Goal: Task Accomplishment & Management: Manage account settings

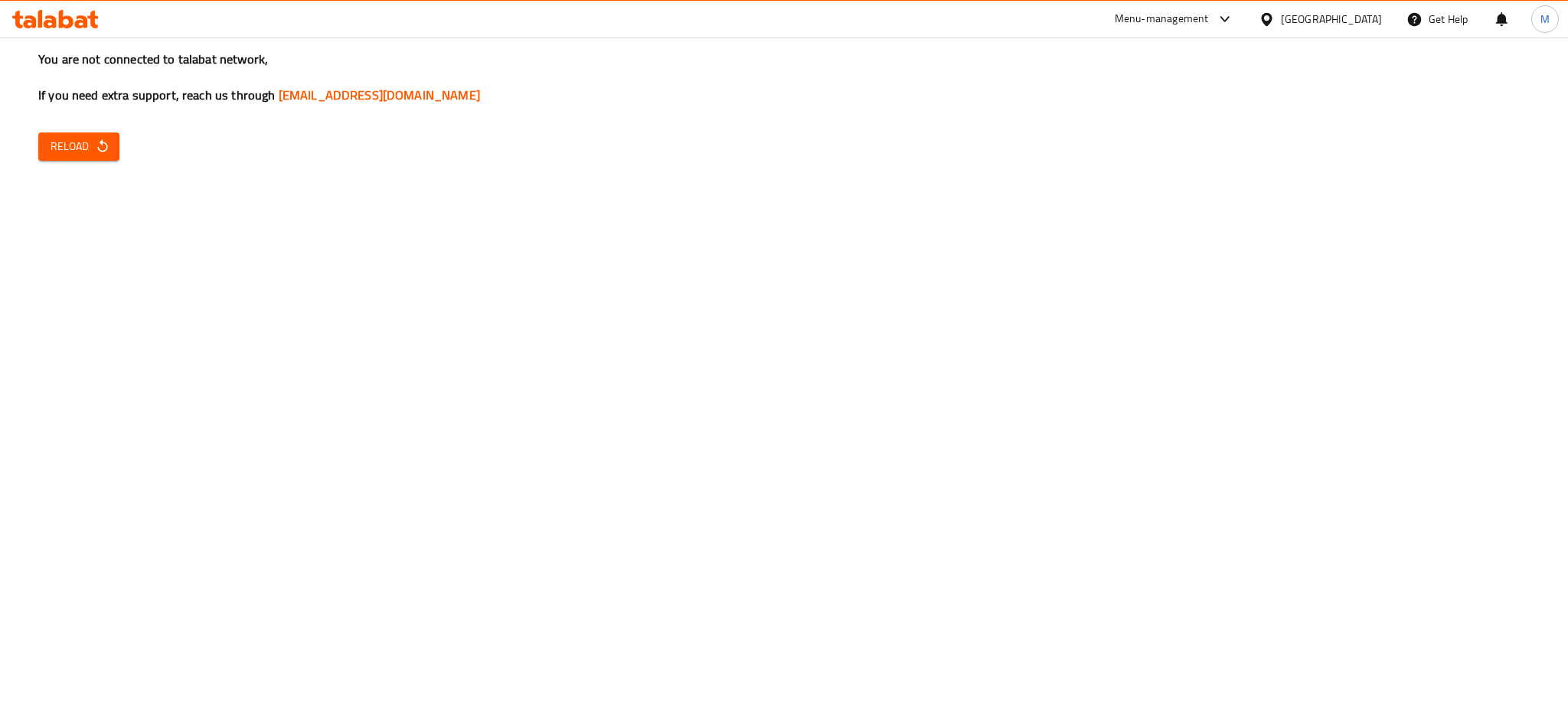
click at [83, 150] on span "Reload" at bounding box center [79, 146] width 56 height 19
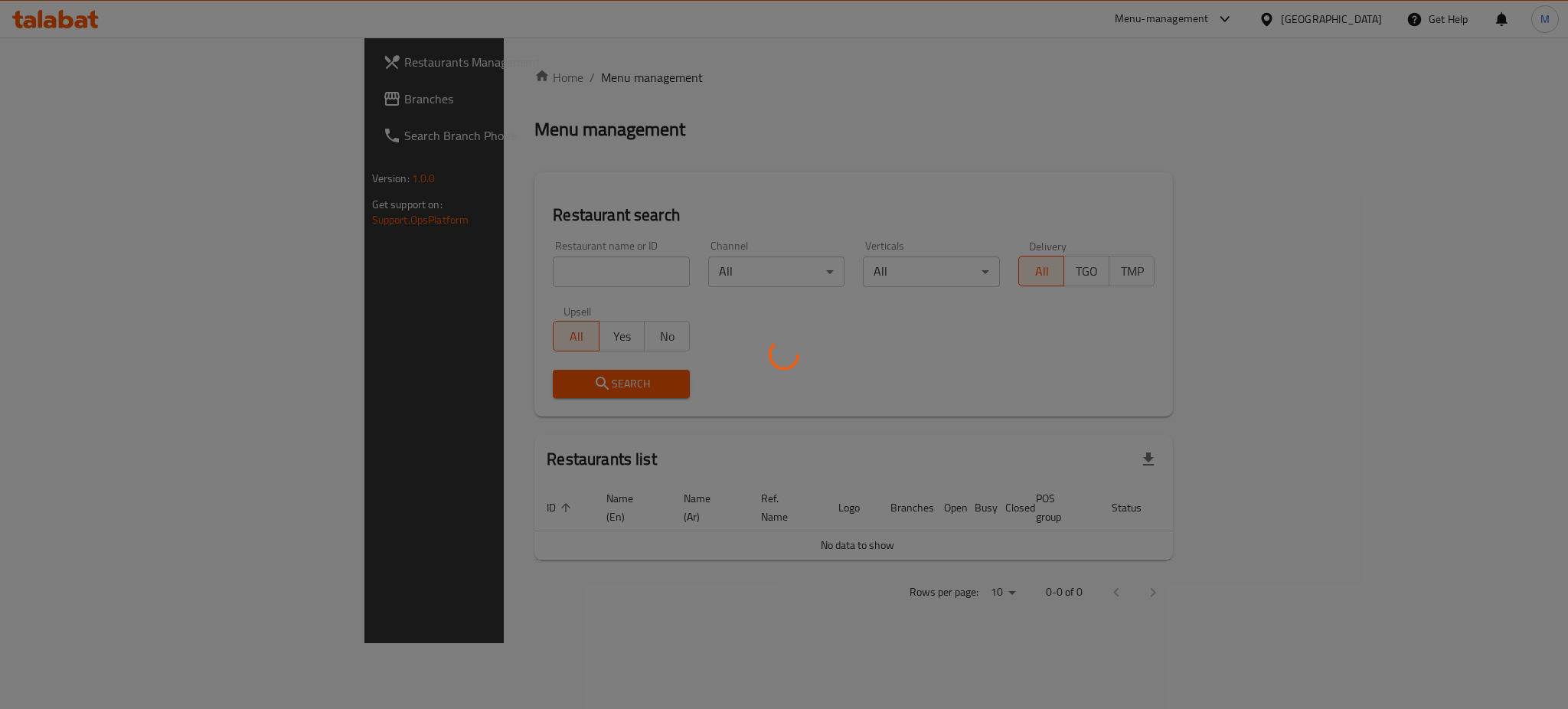
click at [387, 279] on div at bounding box center [784, 354] width 1568 height 709
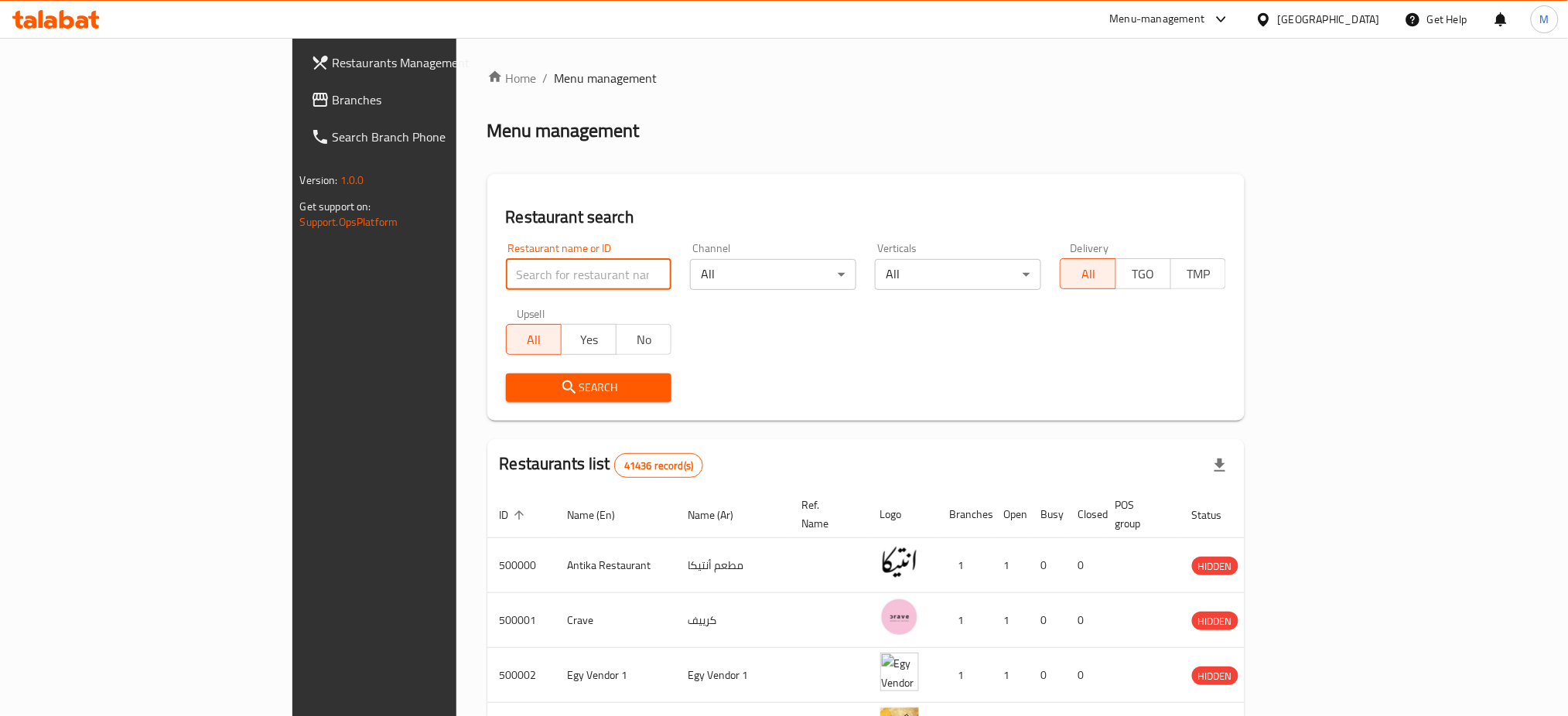
click at [506, 273] on input "search" at bounding box center [588, 274] width 166 height 31
click button "Search" at bounding box center [588, 387] width 166 height 29
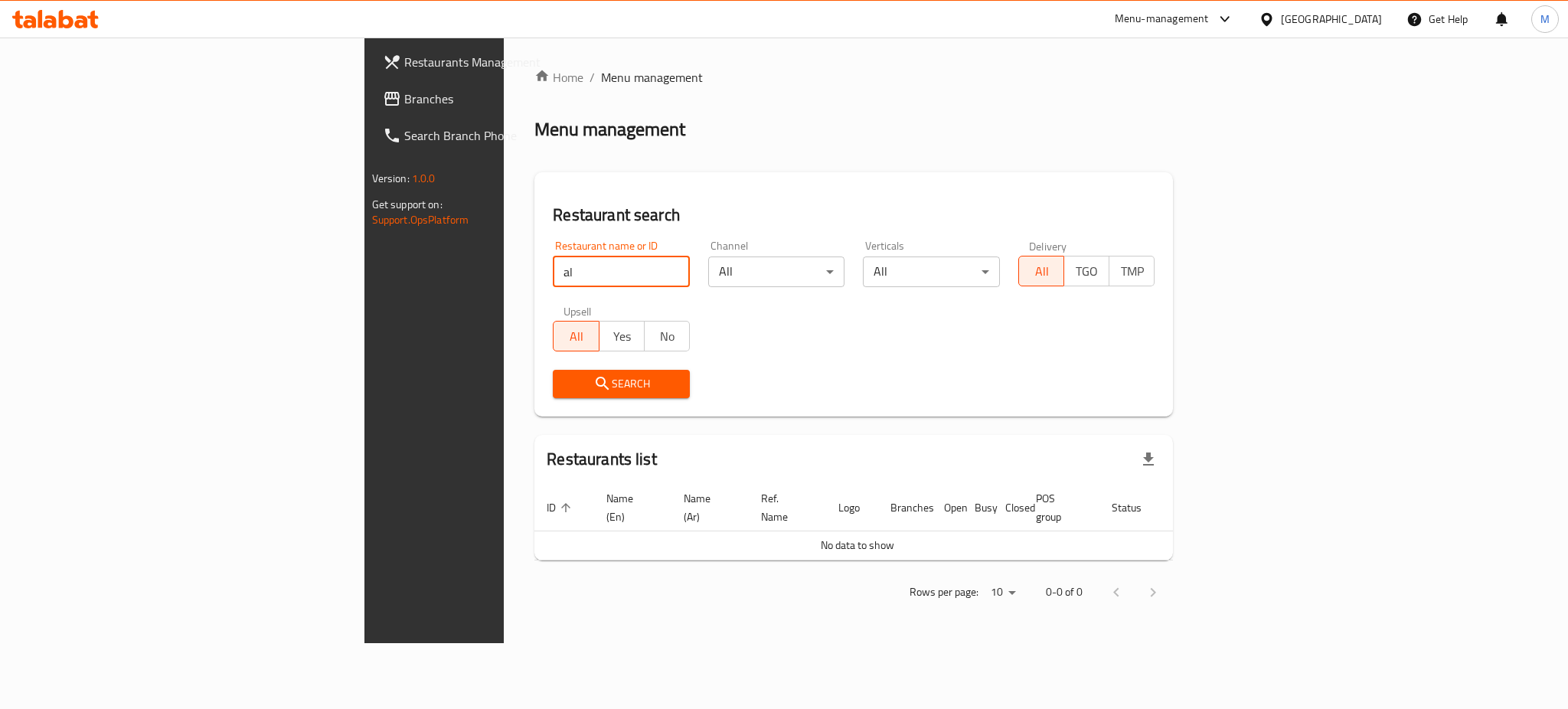
type input "a"
type input "el makh"
click button "Search" at bounding box center [622, 384] width 137 height 29
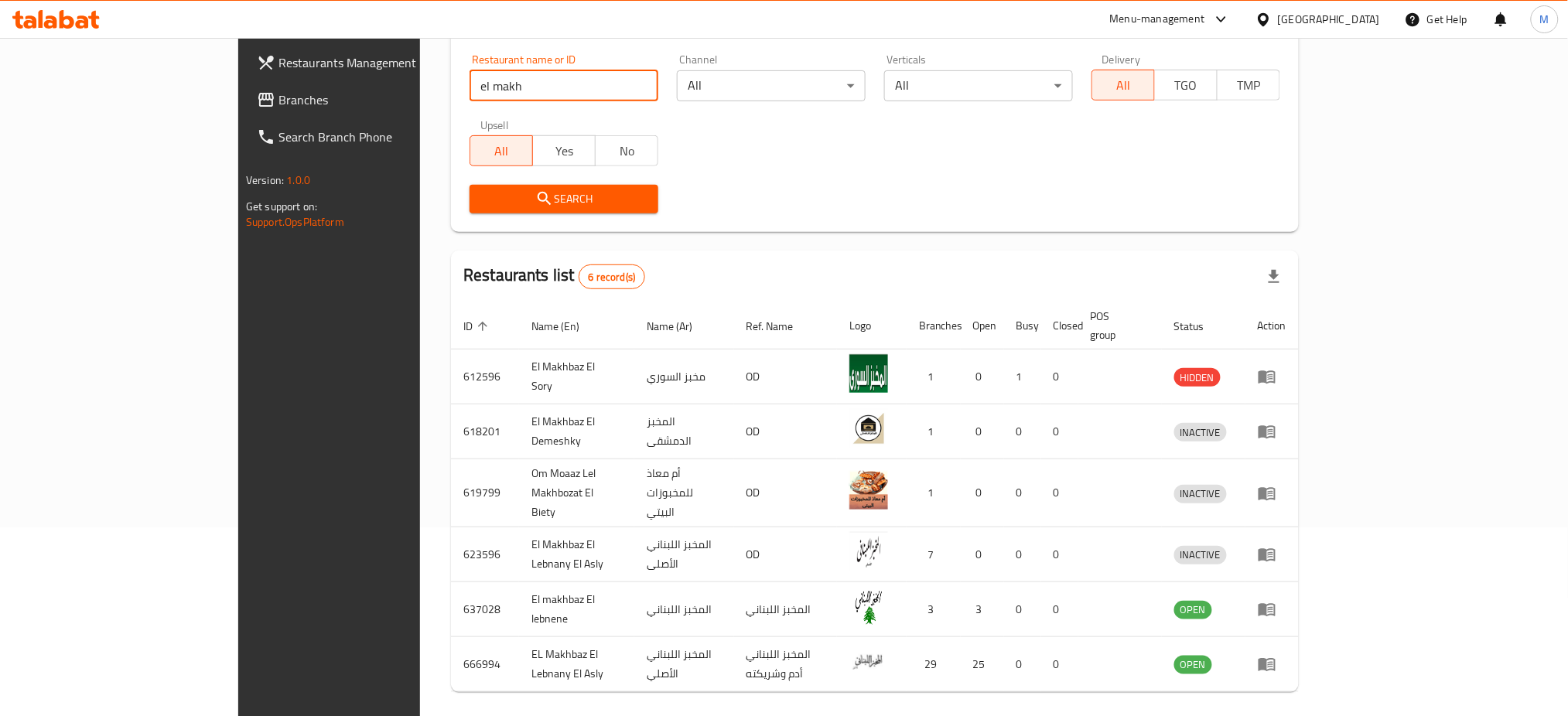
scroll to position [205, 0]
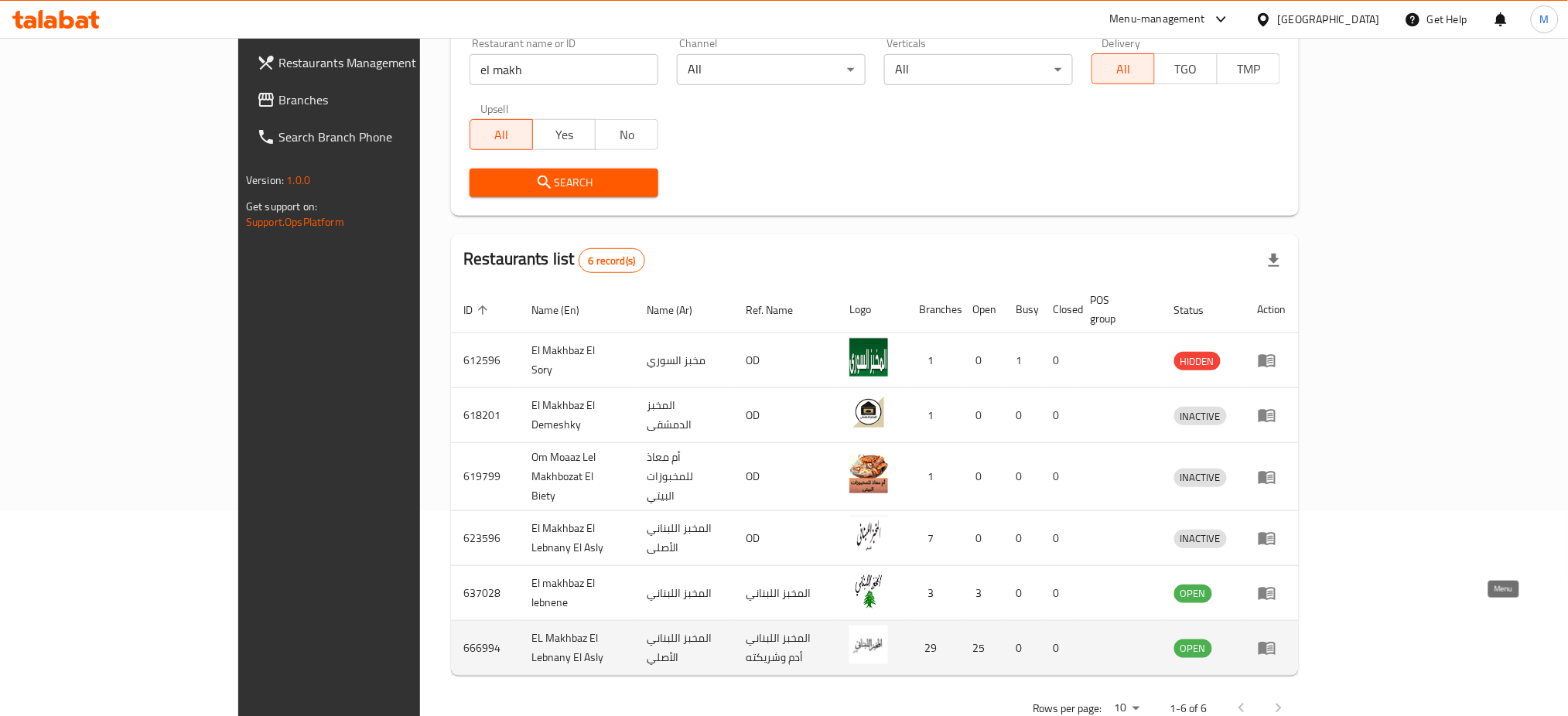
click at [1276, 638] on icon "enhanced table" at bounding box center [1266, 647] width 18 height 18
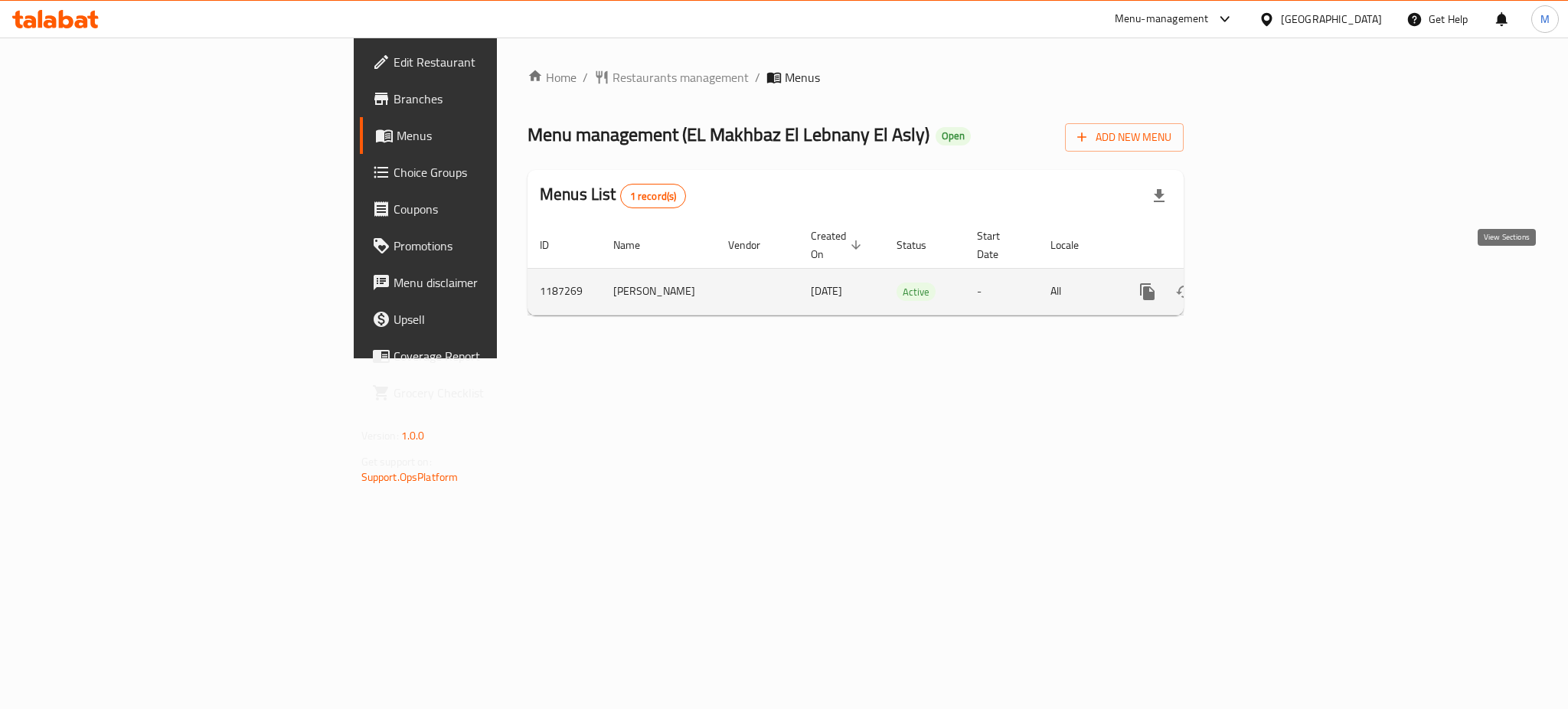
click at [1267, 282] on icon "enhanced table" at bounding box center [1258, 291] width 18 height 18
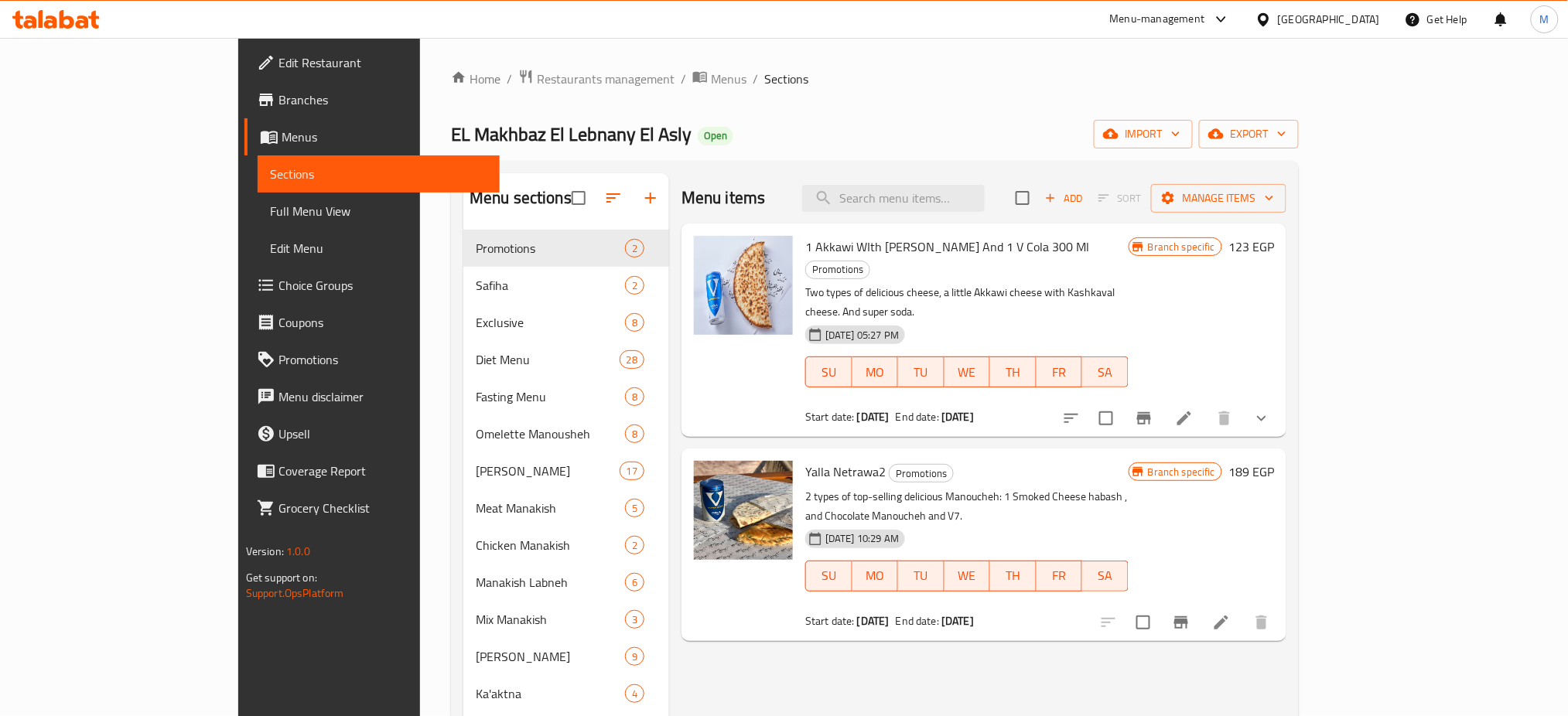
click at [258, 261] on link "Edit Menu" at bounding box center [379, 248] width 243 height 37
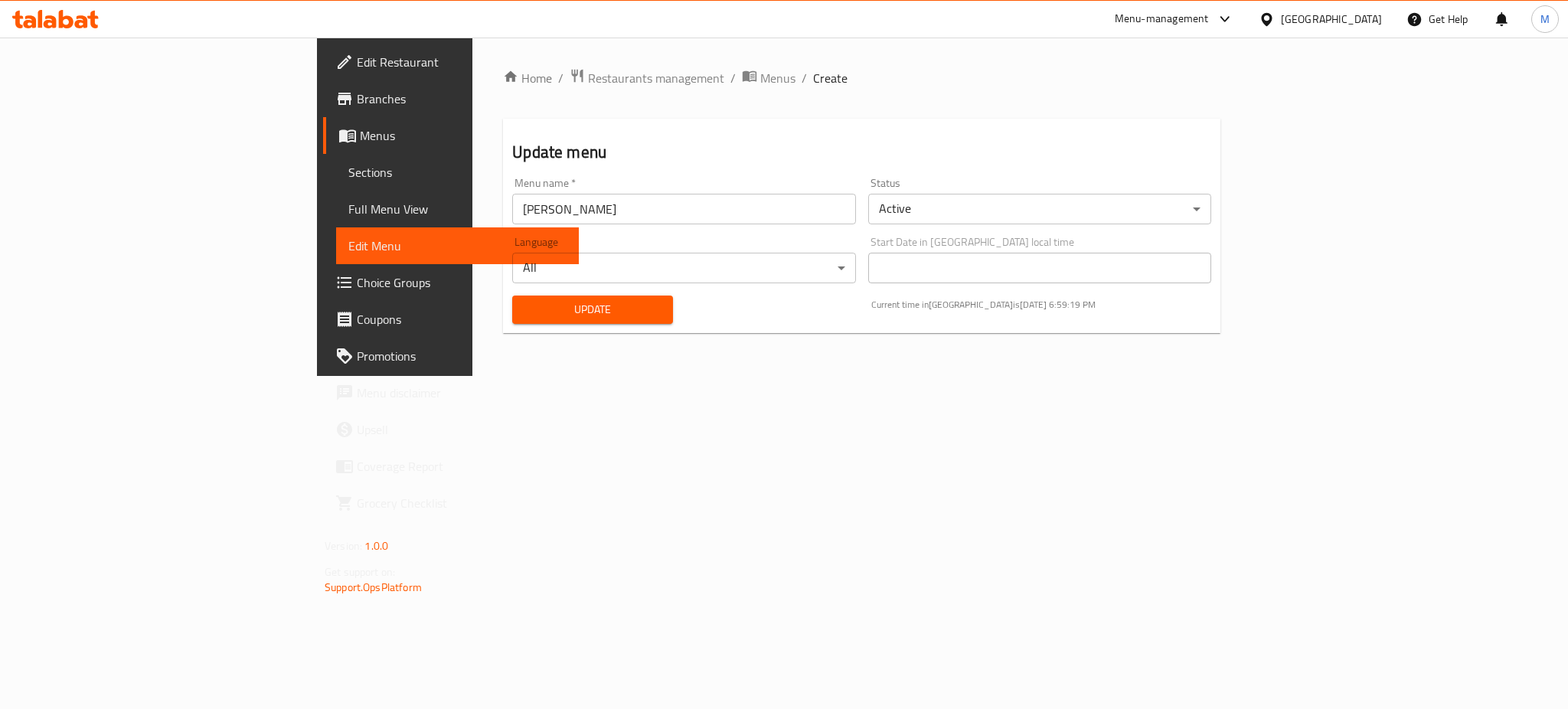
click at [348, 215] on span "Full Menu View" at bounding box center [457, 209] width 218 height 18
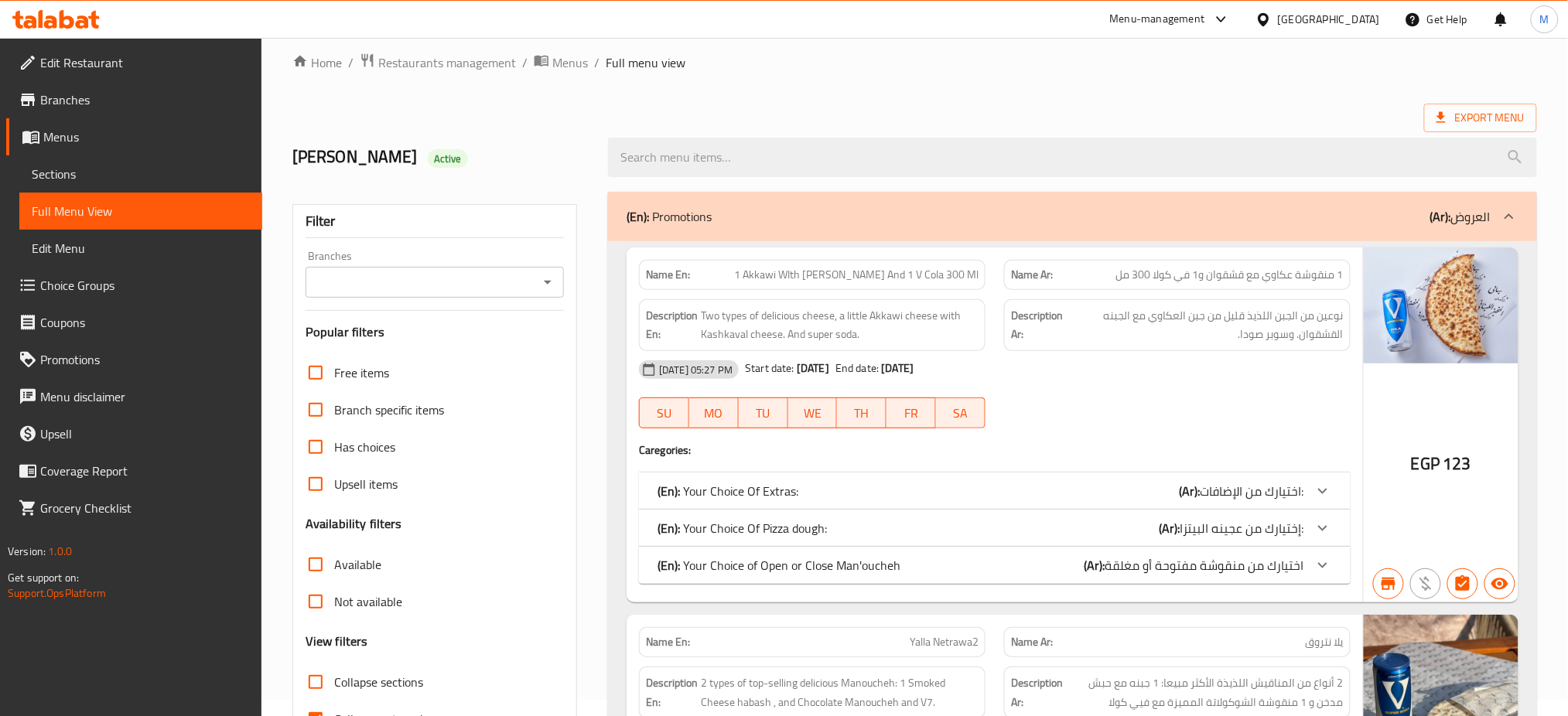
scroll to position [6, 0]
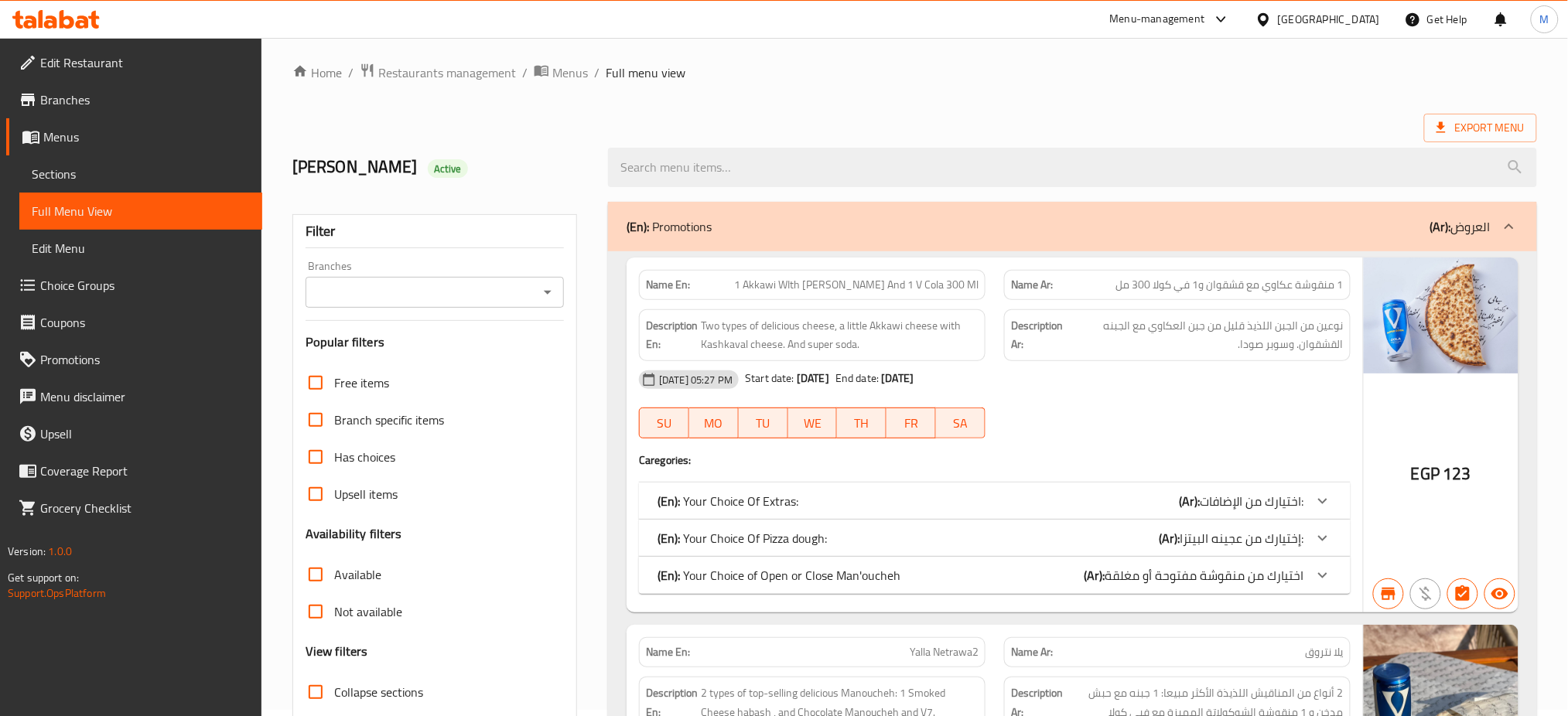
click at [69, 188] on link "Sections" at bounding box center [140, 173] width 243 height 37
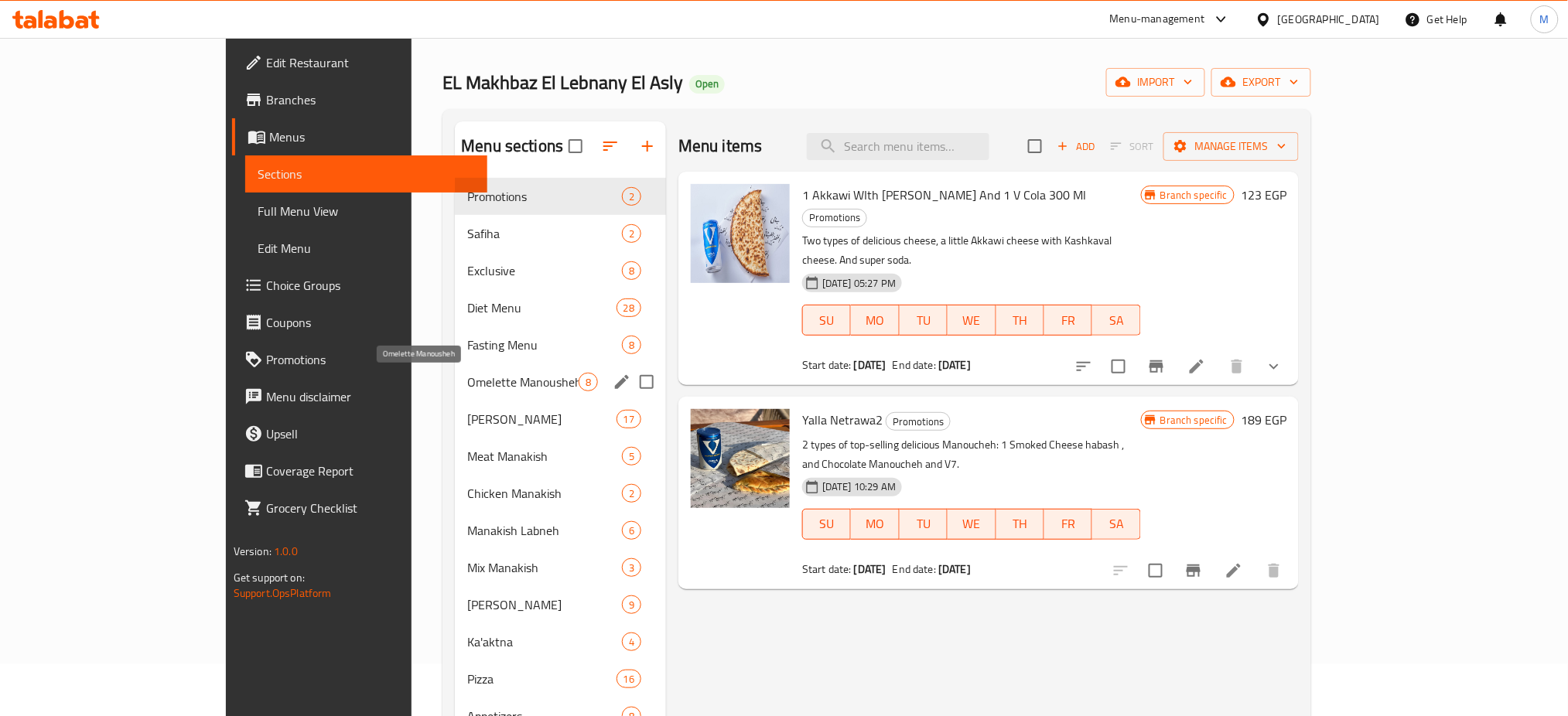
scroll to position [58, 0]
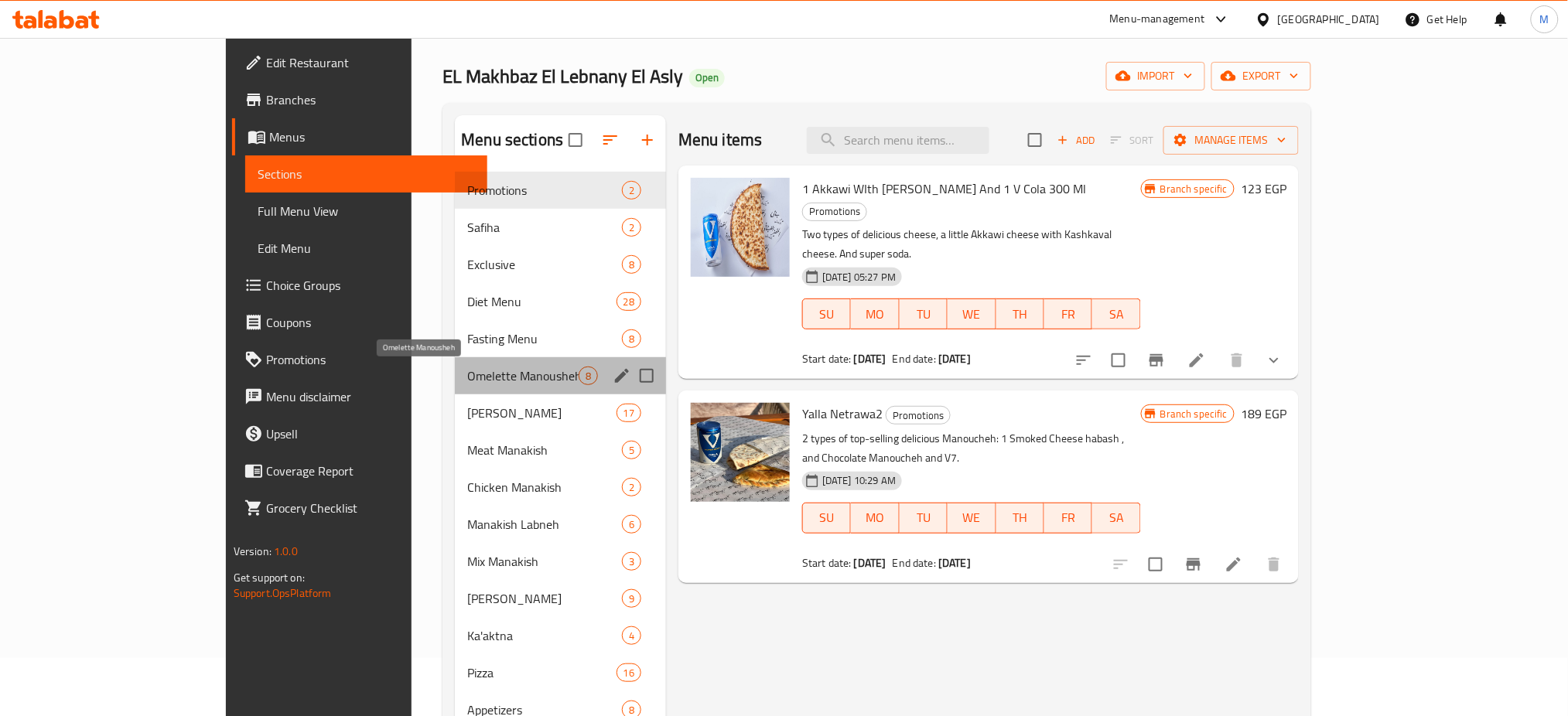
click at [467, 372] on span "Omelette Manousheh" at bounding box center [522, 376] width 112 height 18
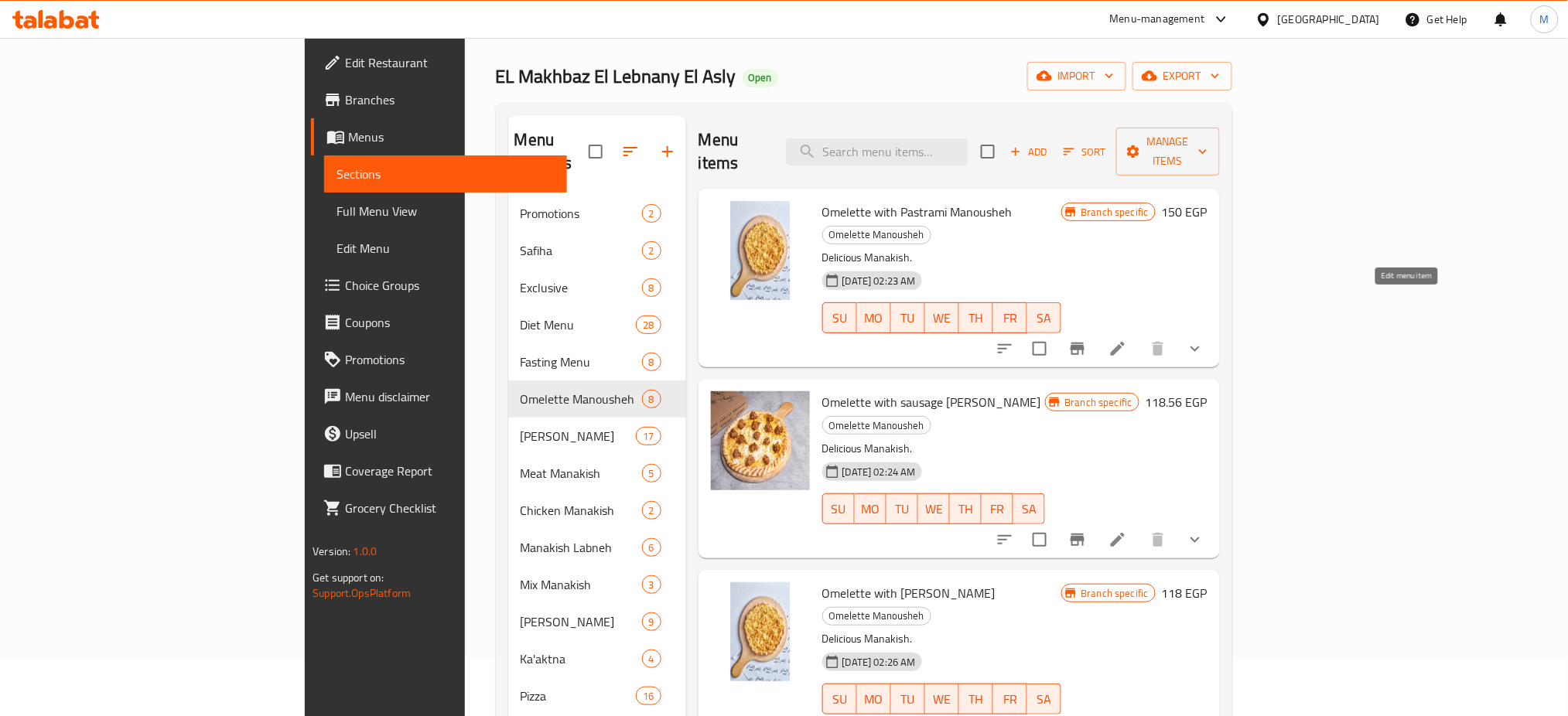
click at [1127, 339] on icon at bounding box center [1118, 349] width 18 height 18
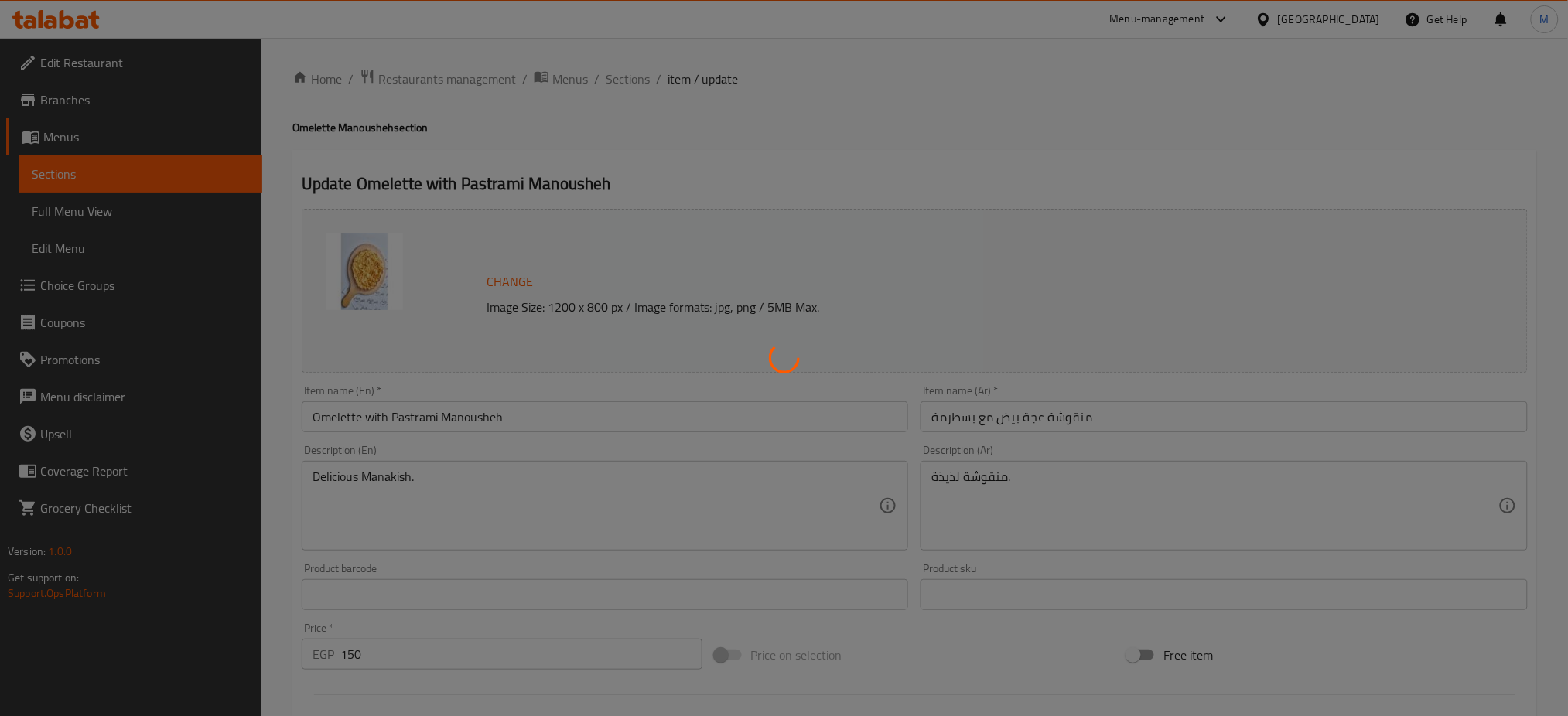
type input "اختيارك من منقوشة مفتوحة أو مغلقة"
type input "1"
type input "اختيارك من الصلصة:"
type input "0"
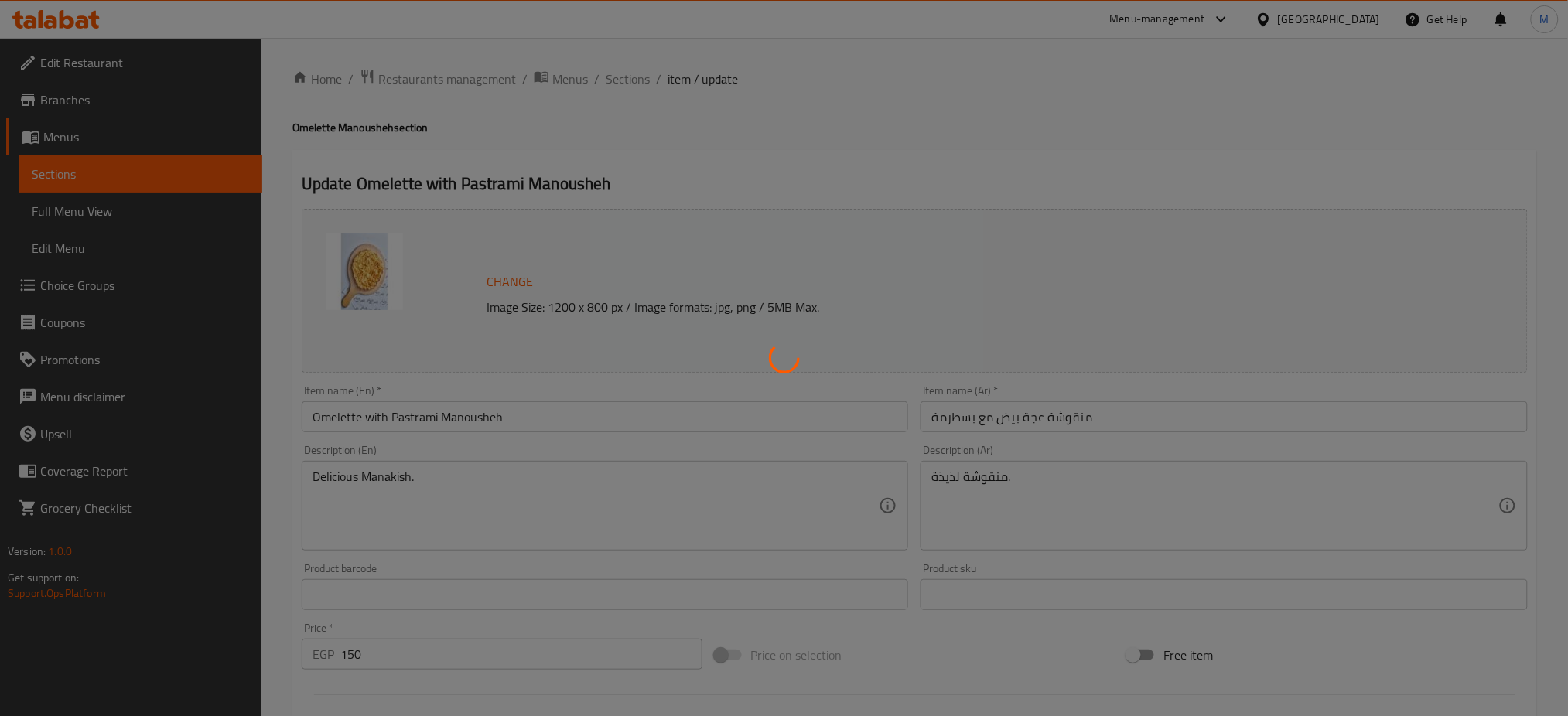
type input "5"
type input "استبدال العجين:"
type input "0"
type input "1"
type input "إضافة شيبس:"
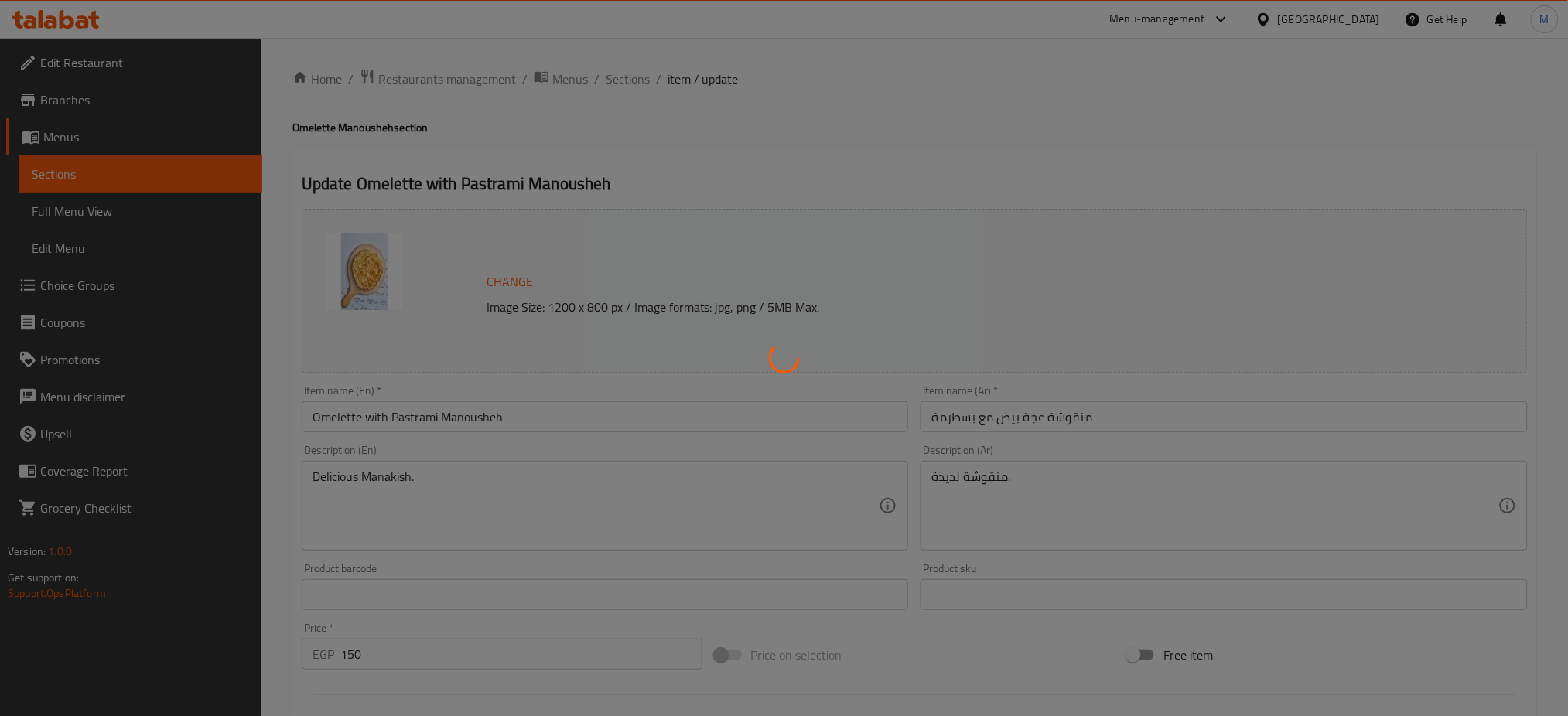
type input "0"
type input "1"
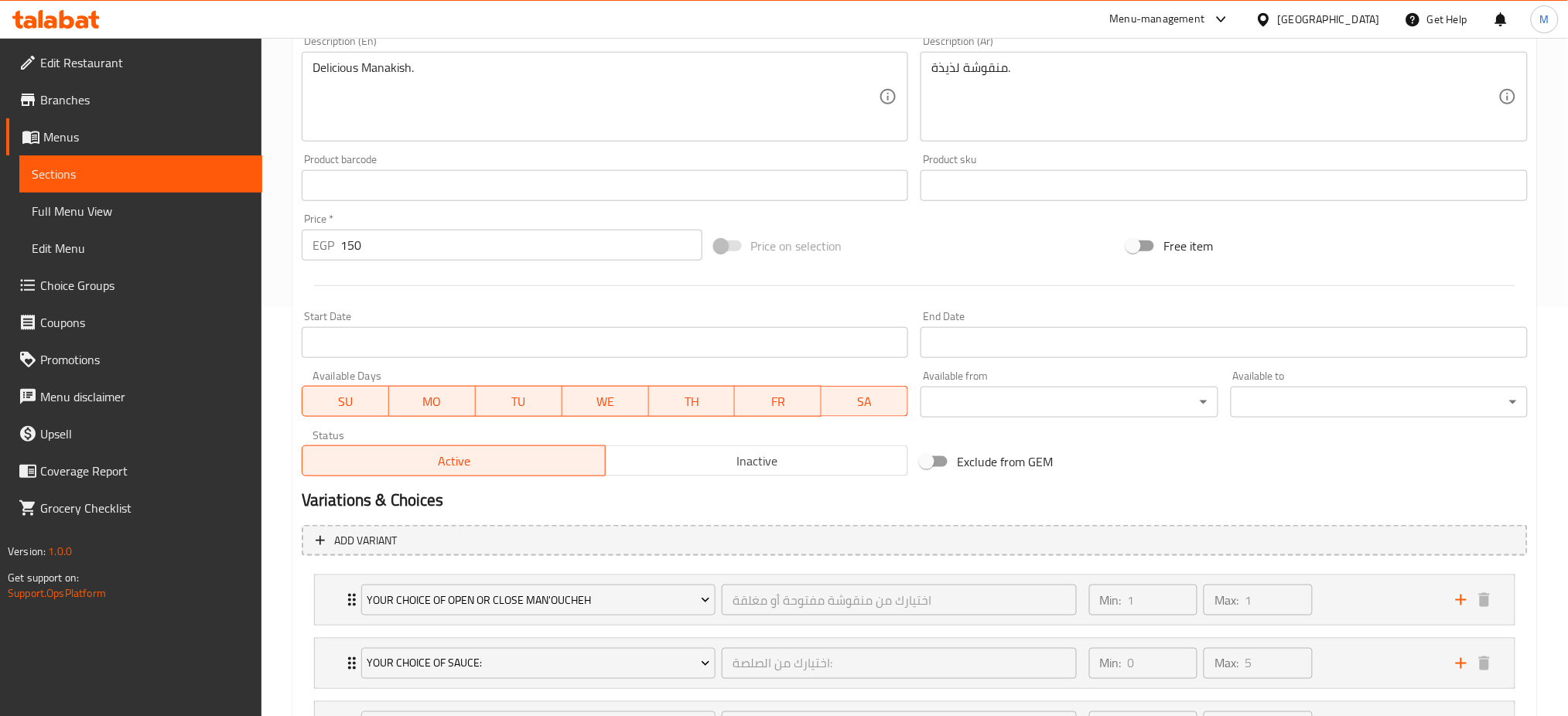
scroll to position [614, 0]
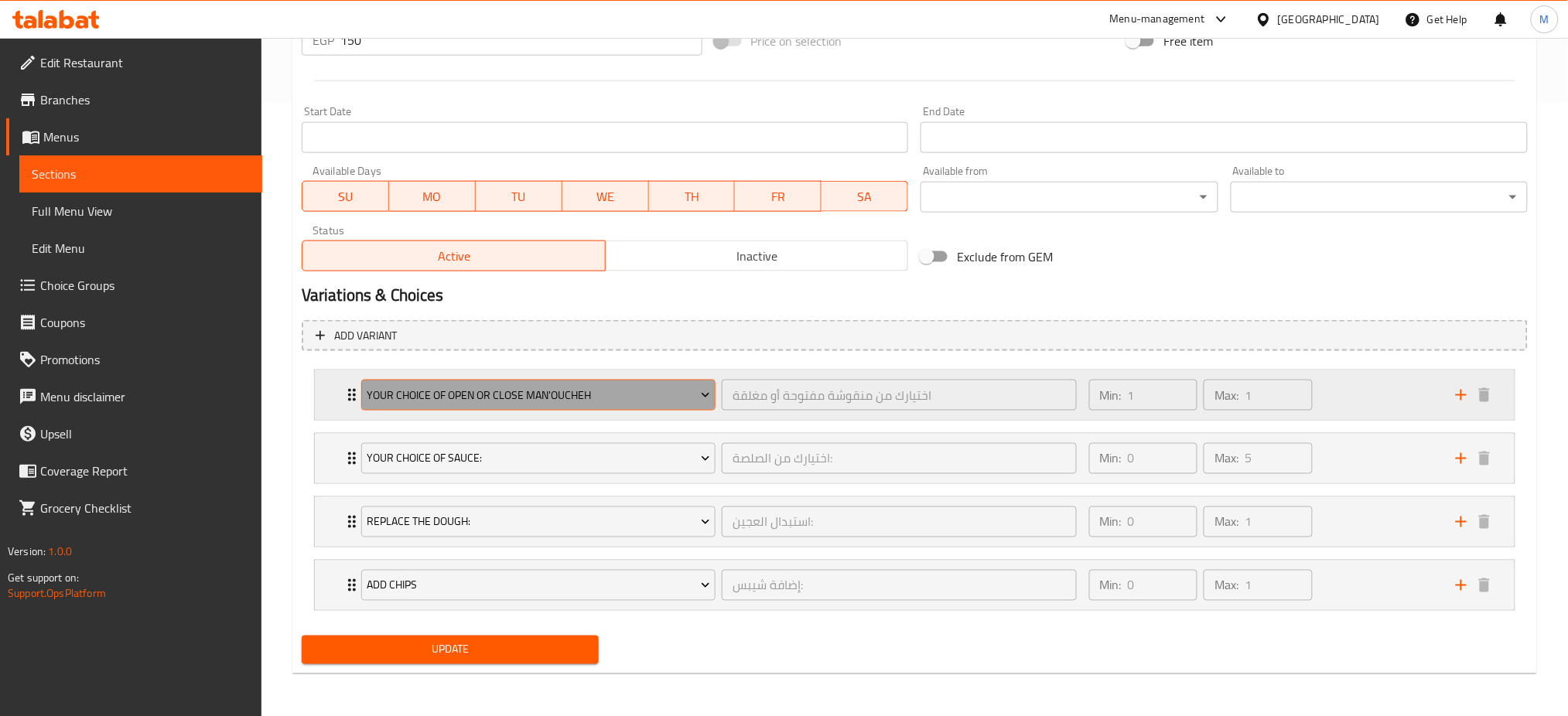
click at [696, 397] on span "Your Choice of Open or Close Man'oucheh" at bounding box center [539, 395] width 344 height 19
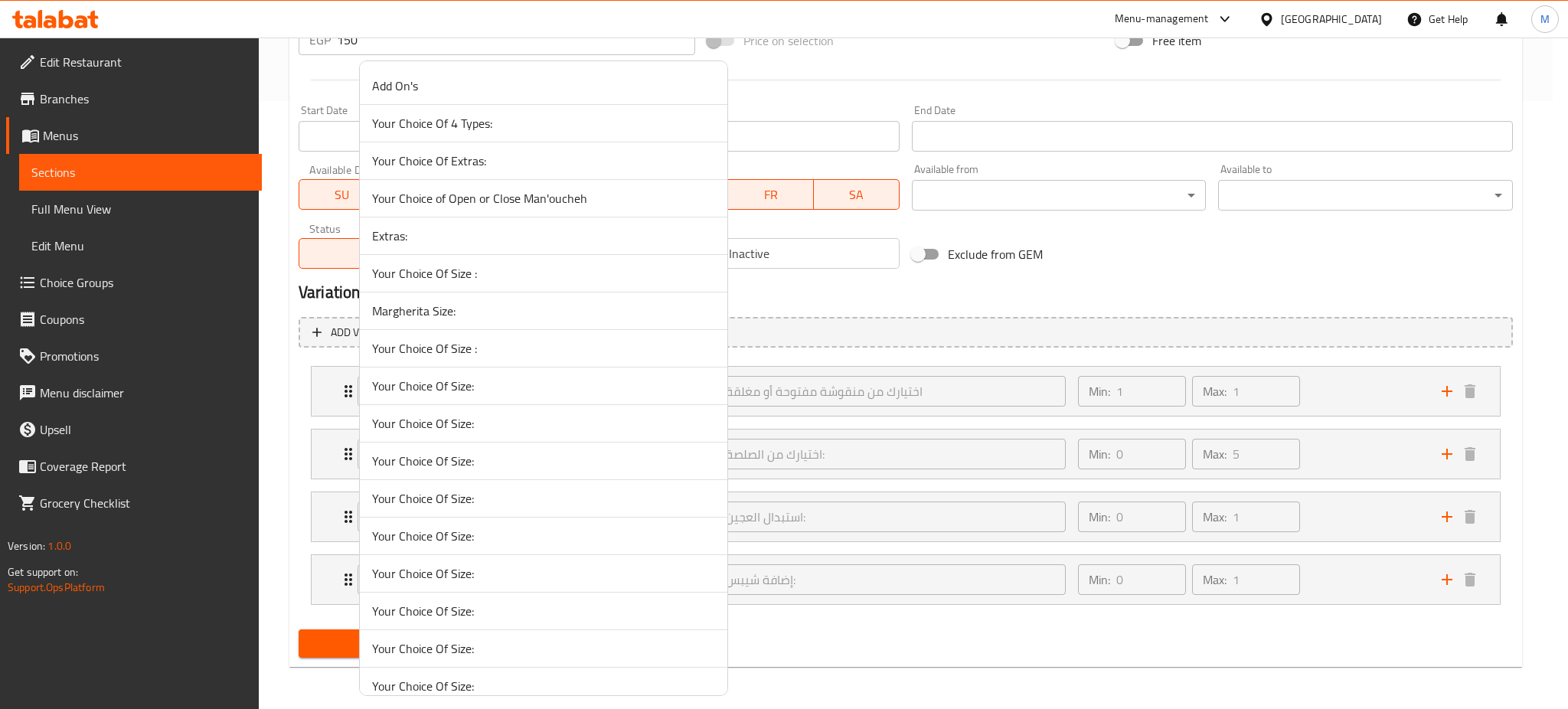
click at [837, 304] on div at bounding box center [784, 354] width 1568 height 709
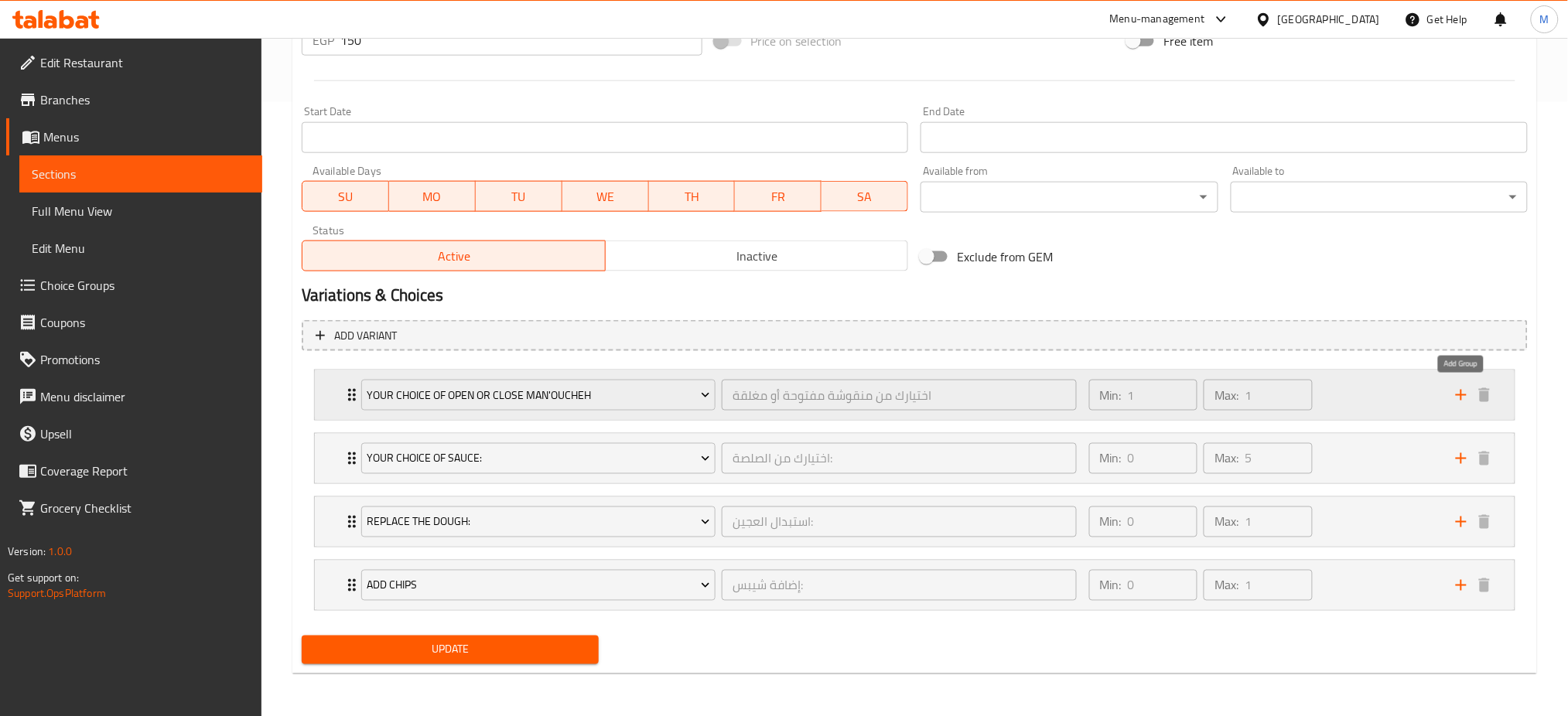
click at [1461, 394] on icon "add" at bounding box center [1461, 395] width 11 height 11
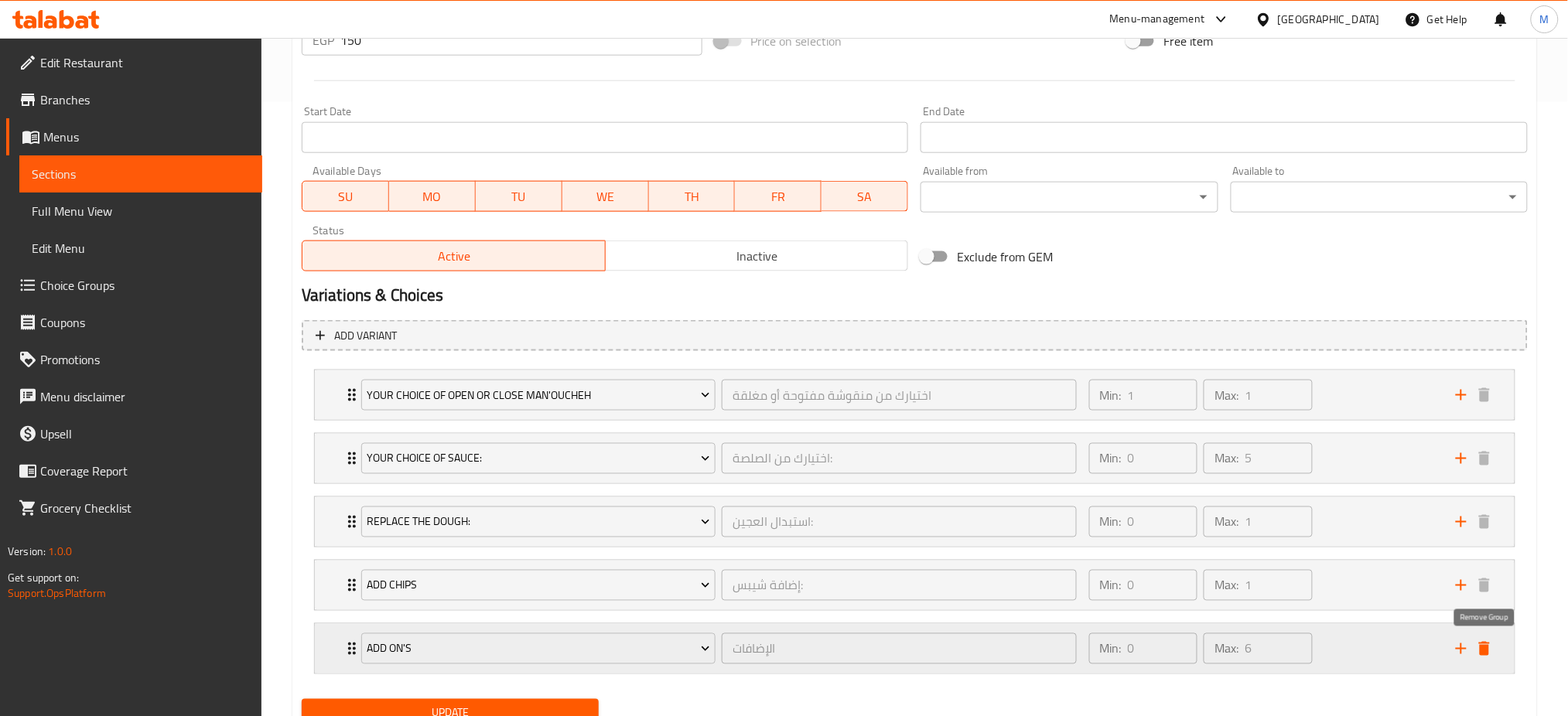
click at [1484, 648] on icon "delete" at bounding box center [1484, 648] width 11 height 14
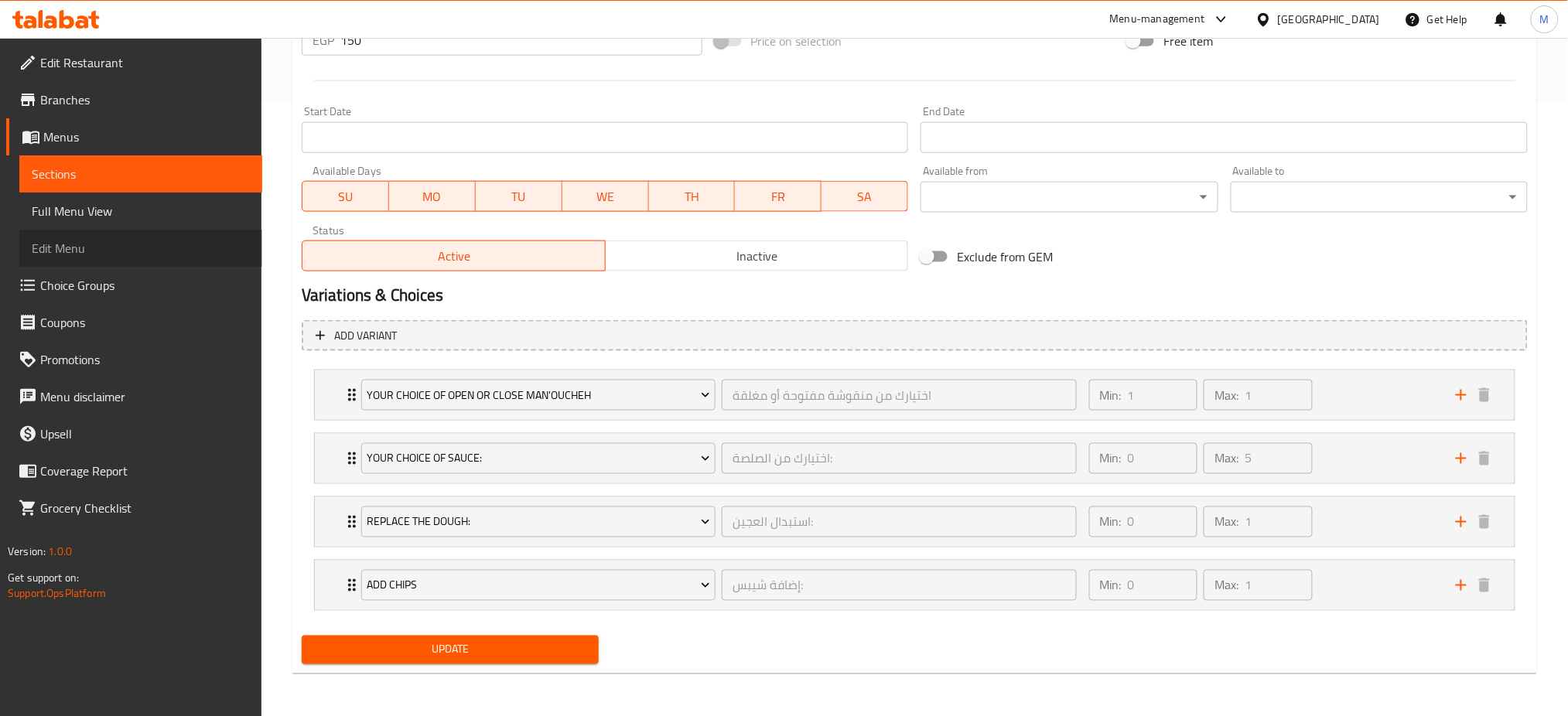
click at [103, 240] on span "Edit Menu" at bounding box center [140, 248] width 218 height 18
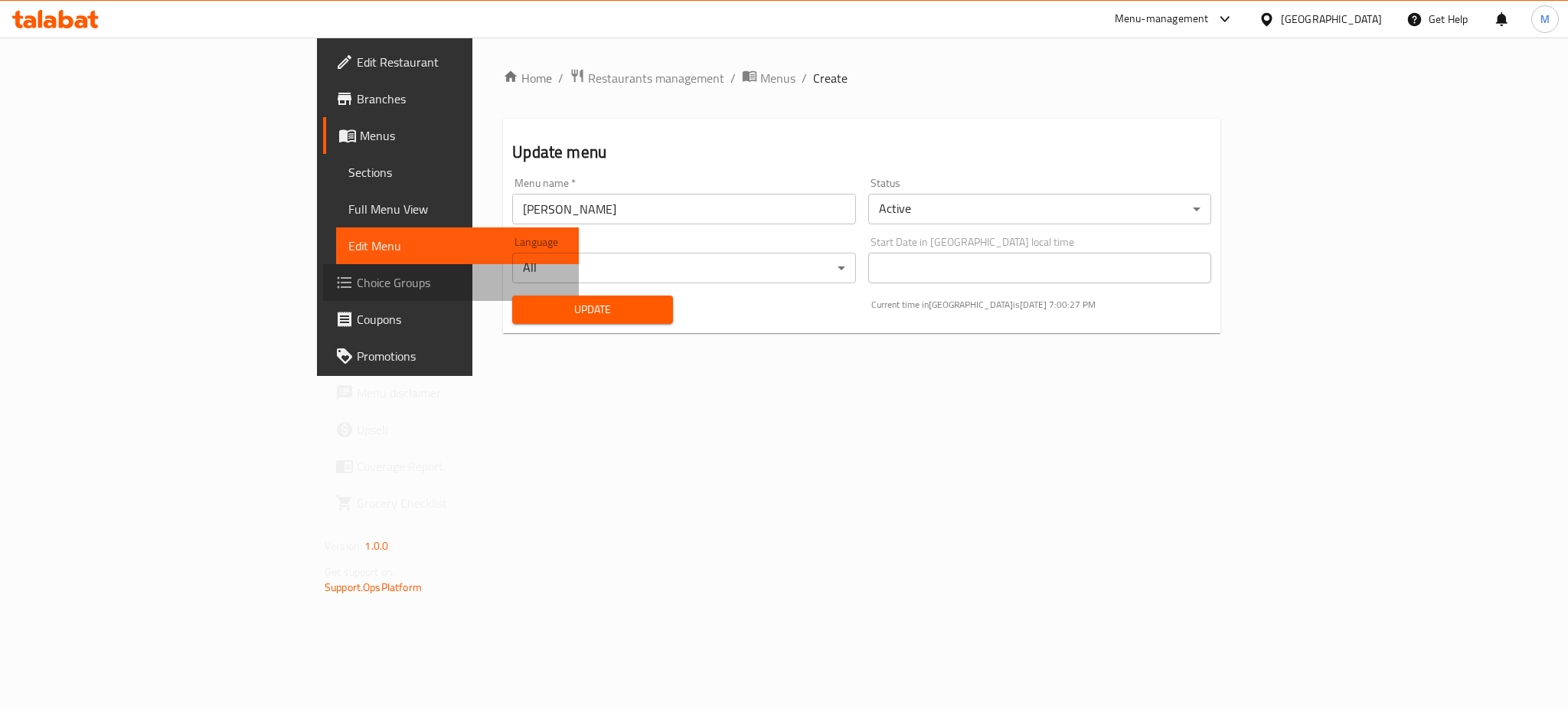
click at [357, 281] on span "Choice Groups" at bounding box center [461, 282] width 210 height 18
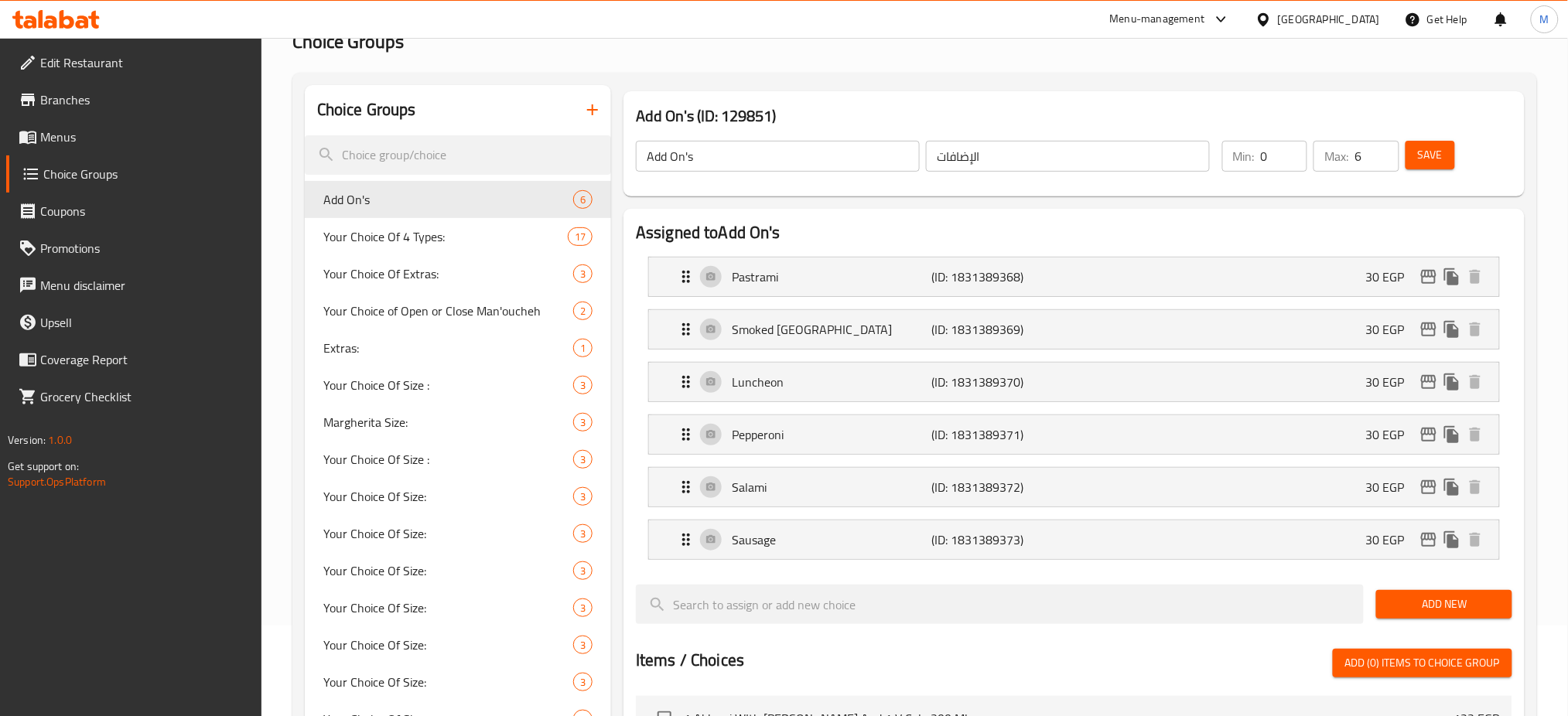
scroll to position [92, 0]
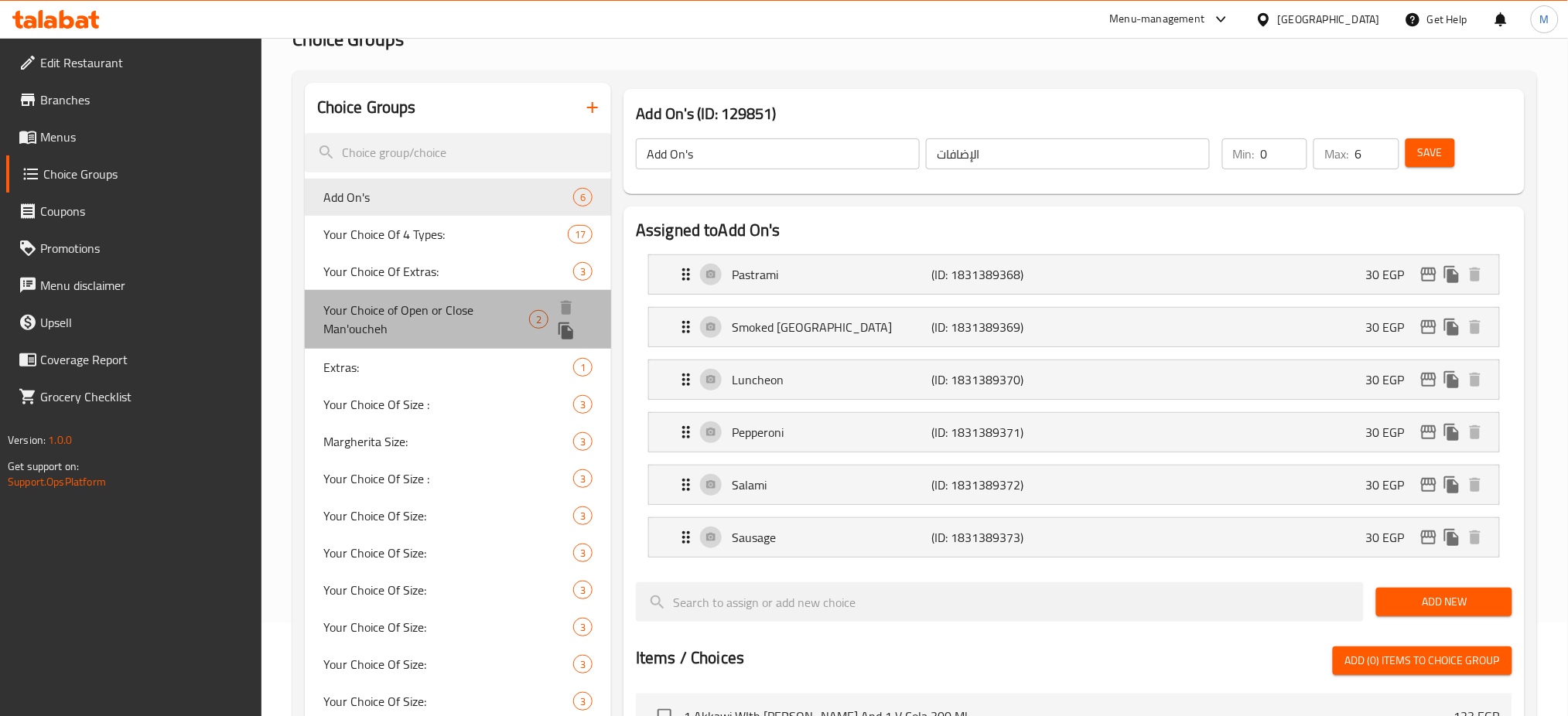
click at [455, 306] on span "Your Choice of Open or Close Man'oucheh" at bounding box center [425, 319] width 206 height 37
type input "Your Choice of Open or Close Man'oucheh"
type input "اختيارك من منقوشة مفتوحة أو مغلقة"
type input "1"
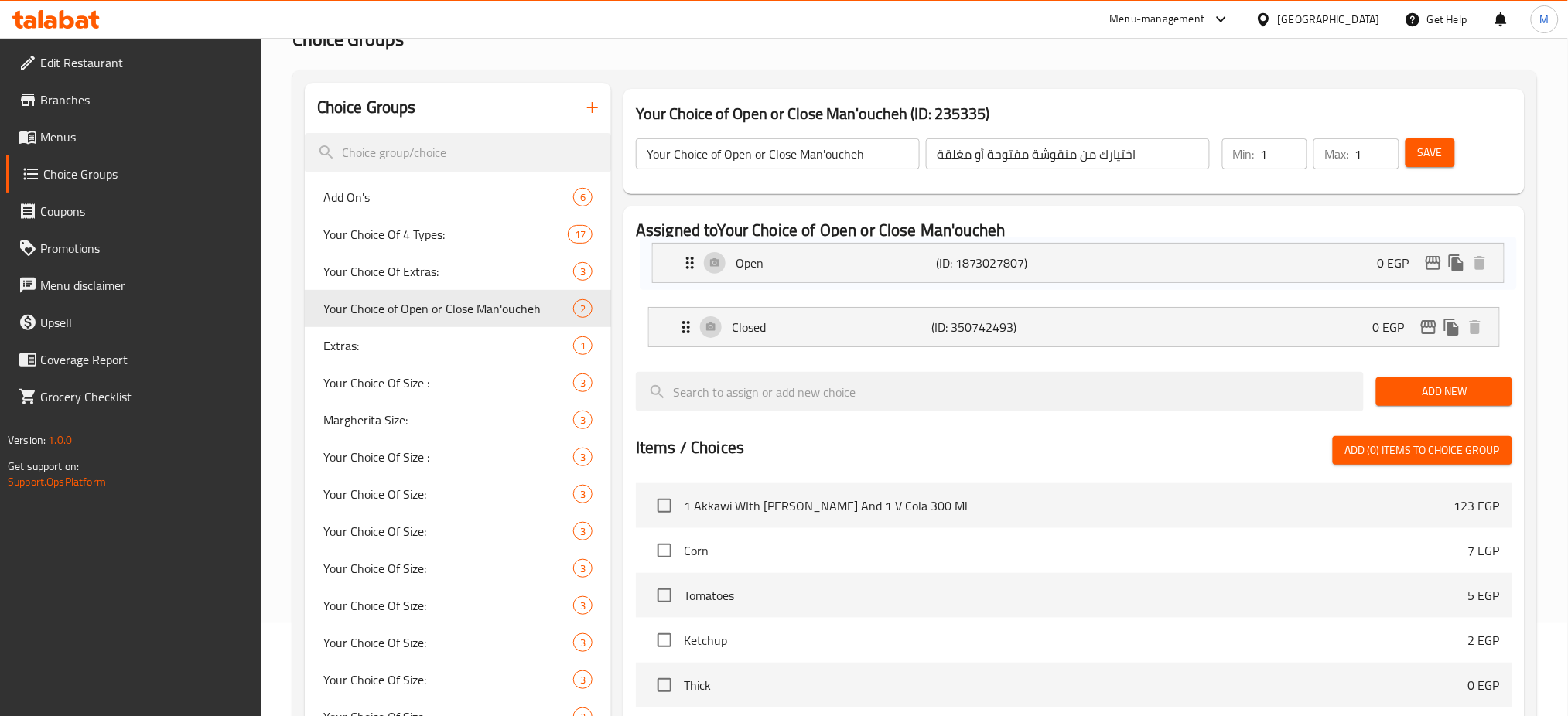
drag, startPoint x: 685, startPoint y: 275, endPoint x: 686, endPoint y: 268, distance: 7.1
click at [686, 268] on nav "Open (ID: 1873027807) 0 EGP Name (En) Open Name (En) Name (Ar) مفتوحة Name (Ar)…" at bounding box center [1074, 301] width 877 height 117
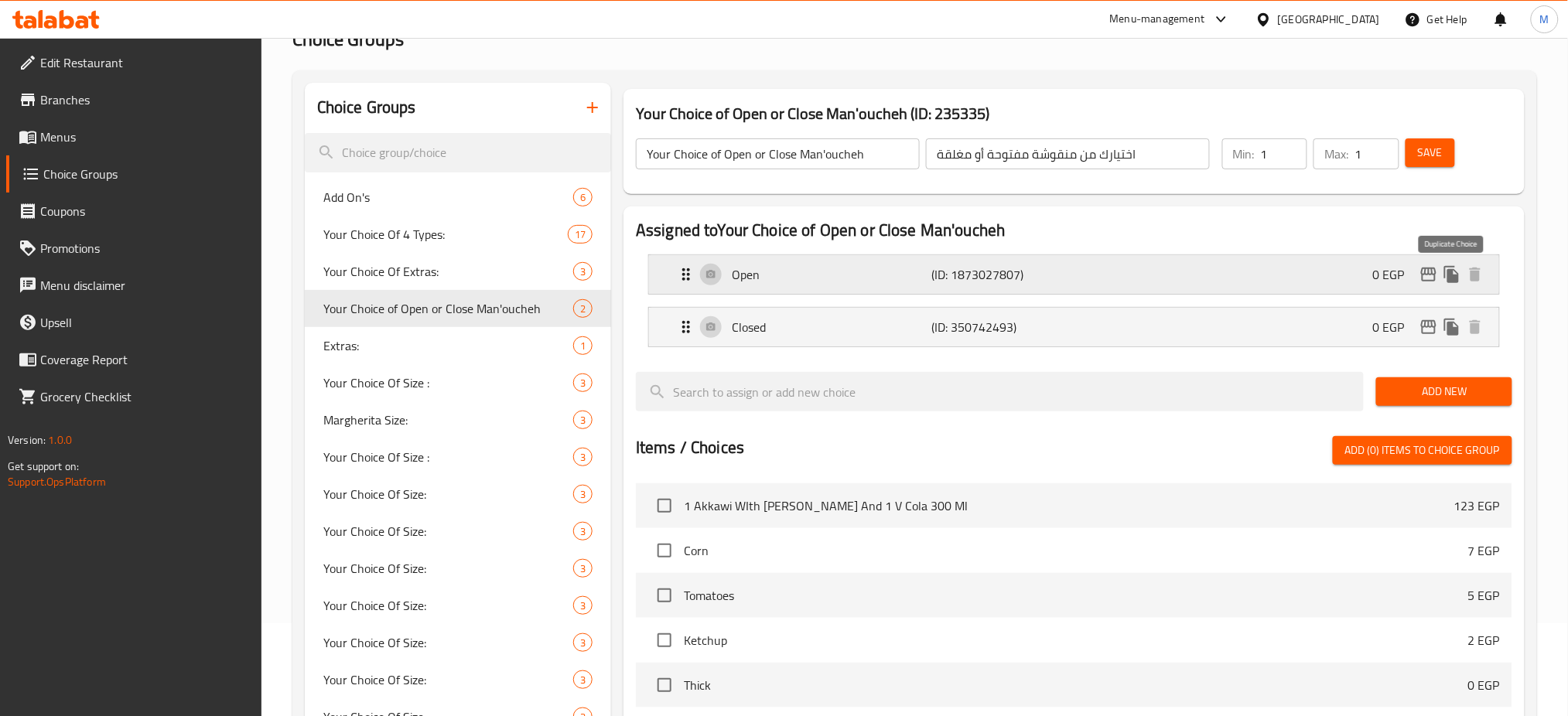
click at [1448, 279] on icon "duplicate" at bounding box center [1452, 274] width 15 height 17
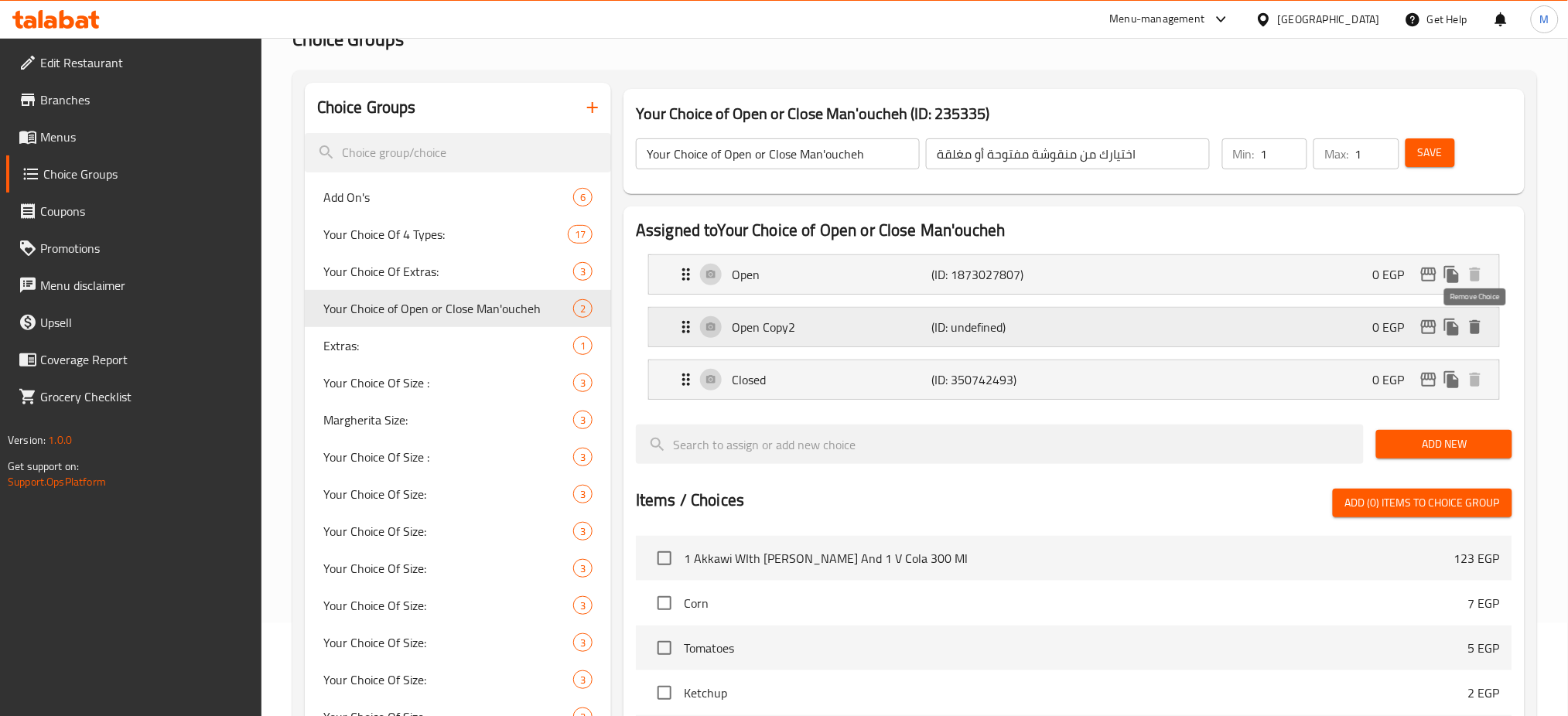
click at [1474, 322] on icon "delete" at bounding box center [1475, 327] width 18 height 18
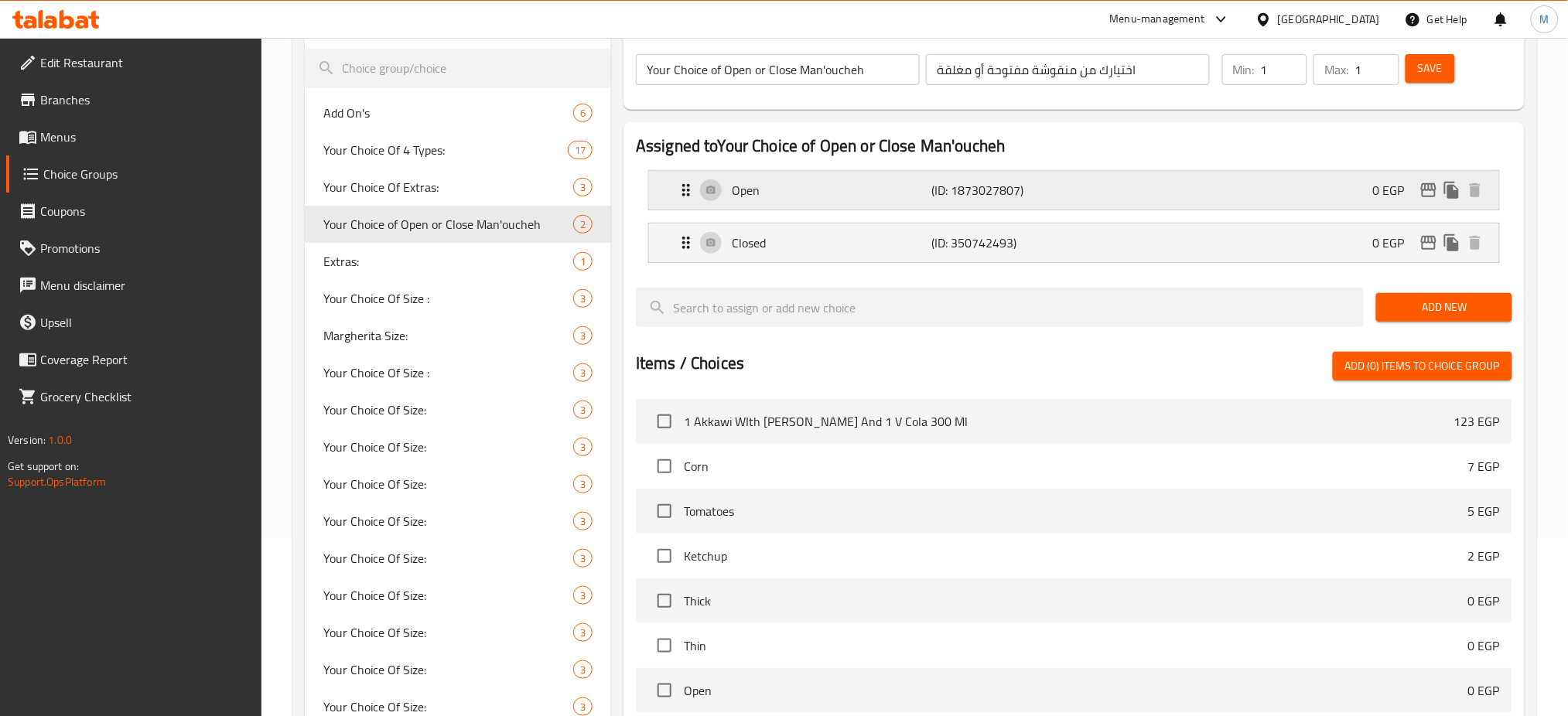
scroll to position [0, 0]
